Goal: Find specific page/section: Find specific page/section

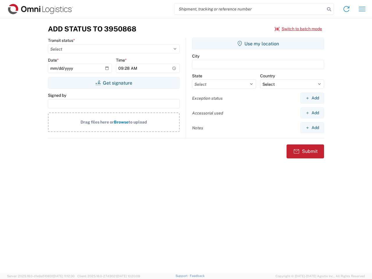
click at [250, 9] on input "search" at bounding box center [250, 8] width 151 height 11
click at [329, 9] on icon at bounding box center [329, 9] width 8 height 8
click at [347, 9] on icon at bounding box center [346, 8] width 9 height 9
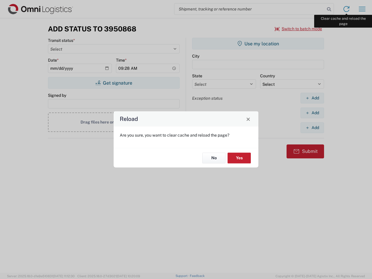
click at [362, 9] on div "Reload Are you sure, you want to clear cache and reload the page? No Yes" at bounding box center [186, 139] width 372 height 279
click at [299, 29] on div "Reload Are you sure, you want to clear cache and reload the page? No Yes" at bounding box center [186, 139] width 372 height 279
click at [114, 83] on div "Reload Are you sure, you want to clear cache and reload the page? No Yes" at bounding box center [186, 139] width 372 height 279
click at [258, 44] on div "Reload Are you sure, you want to clear cache and reload the page? No Yes" at bounding box center [186, 139] width 372 height 279
click at [312, 98] on div "Reload Are you sure, you want to clear cache and reload the page? No Yes" at bounding box center [186, 139] width 372 height 279
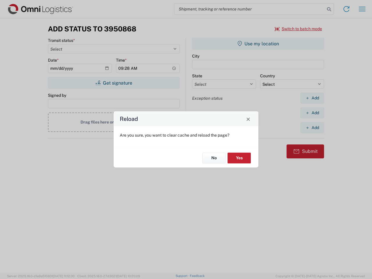
click at [312, 113] on div "Reload Are you sure, you want to clear cache and reload the page? No Yes" at bounding box center [186, 139] width 372 height 279
click at [312, 128] on div "Reload Are you sure, you want to clear cache and reload the page? No Yes" at bounding box center [186, 139] width 372 height 279
